Goal: Task Accomplishment & Management: Manage account settings

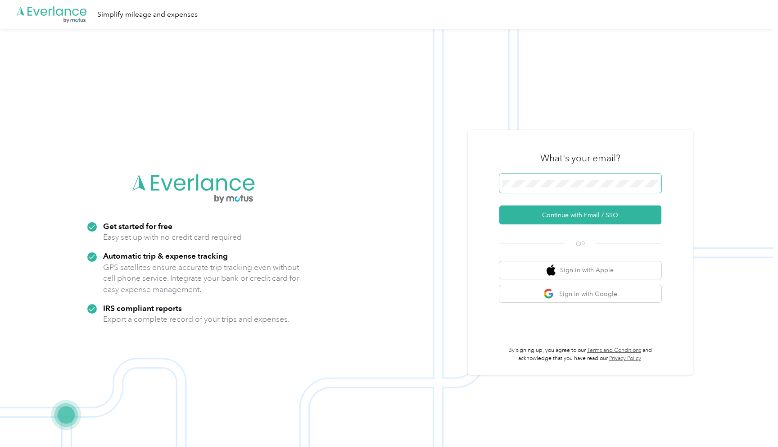
click at [532, 178] on span at bounding box center [581, 183] width 162 height 19
click at [573, 213] on button "Continue with Email / SSO" at bounding box center [581, 214] width 162 height 19
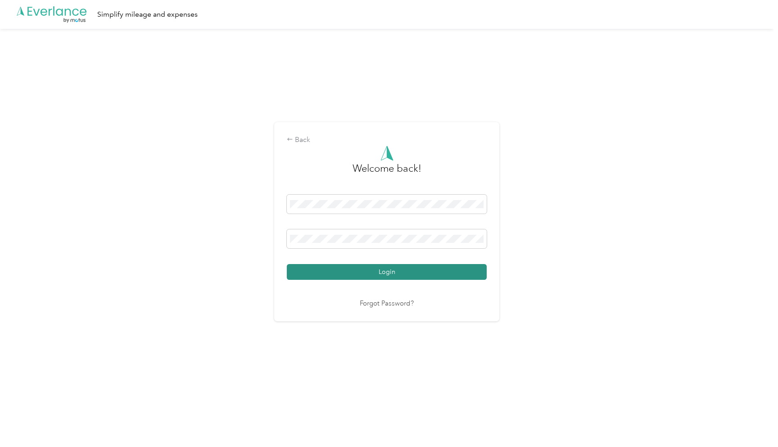
click at [382, 271] on button "Login" at bounding box center [387, 272] width 200 height 16
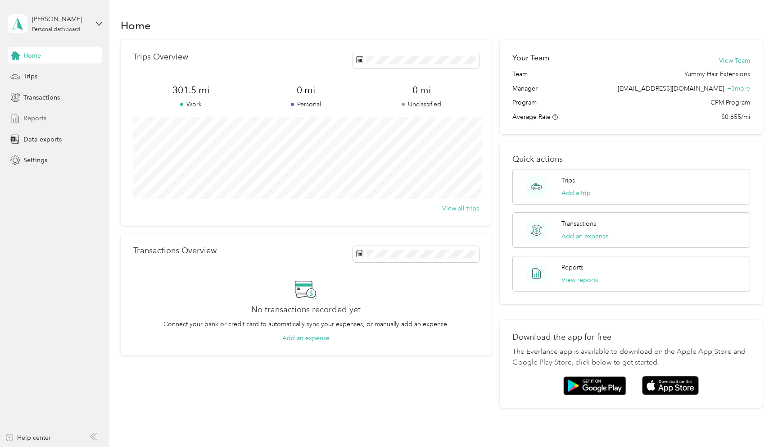
click at [36, 119] on span "Reports" at bounding box center [34, 118] width 23 height 9
